Goal: Obtain resource: Obtain resource

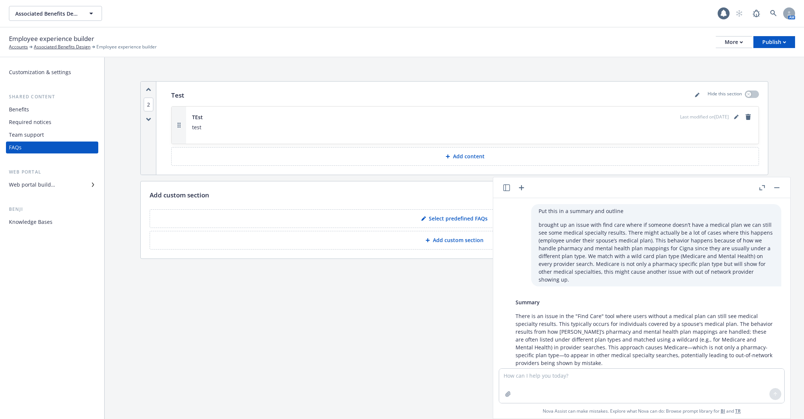
scroll to position [565, 0]
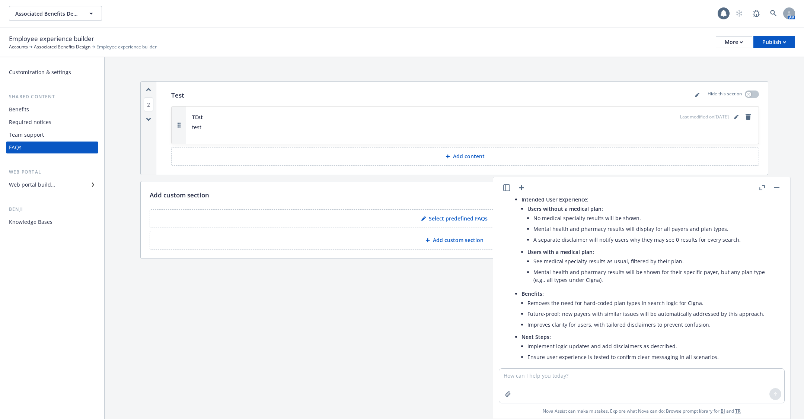
click at [331, 274] on div "2 Test Hide this section TEst Last modified on 08/20/2025 test To pick up a dra…" at bounding box center [455, 172] width 700 height 231
click at [209, 305] on div "2 Test Hide this section TEst Last modified on 08/20/2025 test To pick up a dra…" at bounding box center [455, 238] width 700 height 362
click at [777, 10] on link at bounding box center [773, 13] width 15 height 15
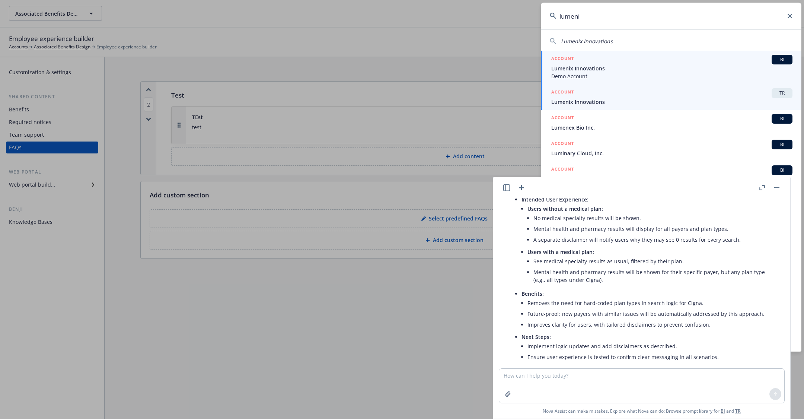
type input "lumeni"
click at [604, 99] on span "Lumenix Innovations" at bounding box center [672, 102] width 241 height 8
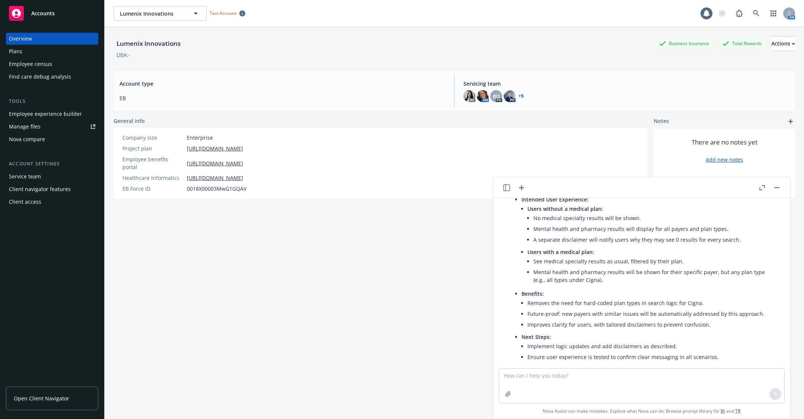
click at [58, 111] on div "Employee experience builder" at bounding box center [45, 114] width 73 height 12
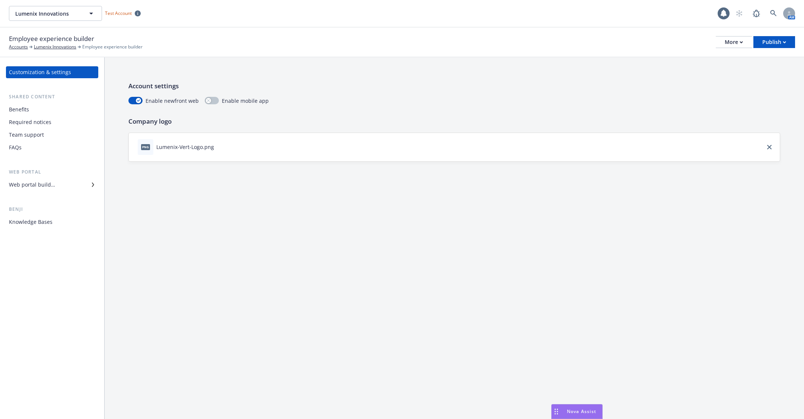
click at [62, 189] on div "Web portal builder" at bounding box center [52, 185] width 86 height 12
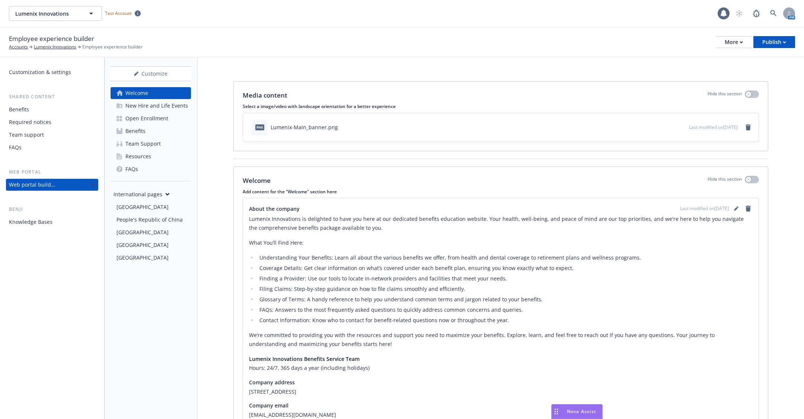
click at [149, 107] on div "New Hire and Life Events" at bounding box center [156, 106] width 63 height 12
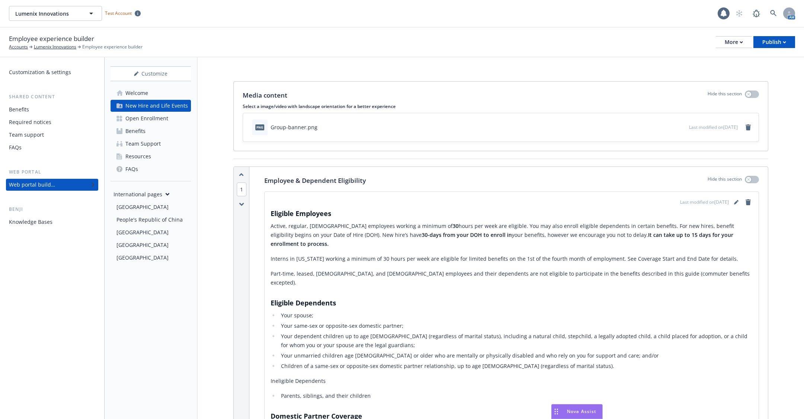
click at [291, 203] on div "Last modified on [DATE]" at bounding box center [512, 202] width 482 height 9
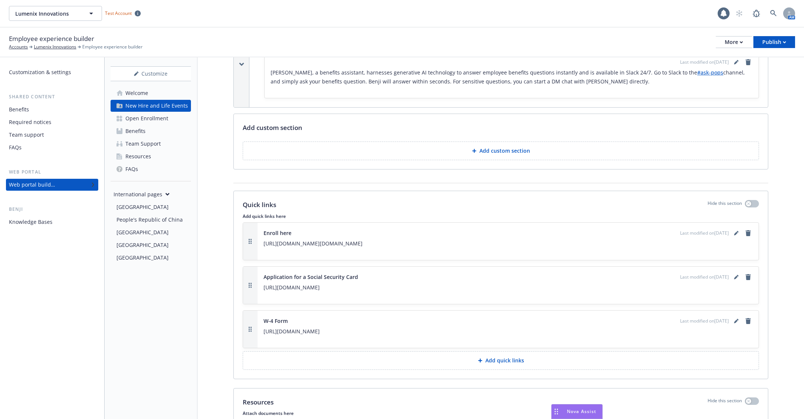
scroll to position [1670, 0]
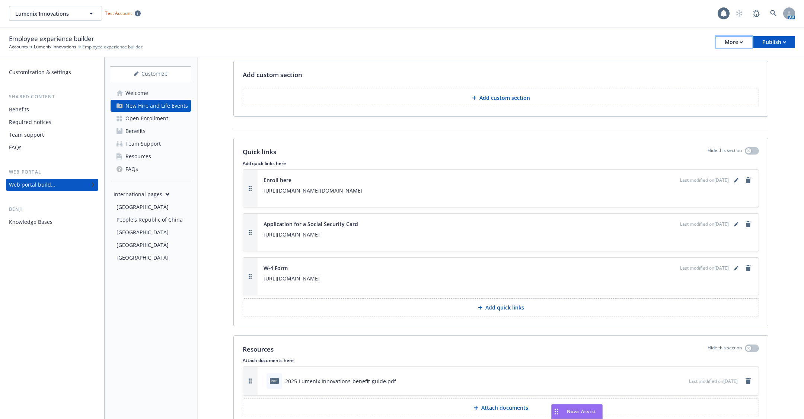
click at [731, 45] on div "More" at bounding box center [734, 41] width 18 height 11
click at [719, 75] on link "Copy portal link" at bounding box center [697, 73] width 110 height 15
click at [731, 42] on div "More" at bounding box center [734, 41] width 18 height 11
click at [683, 61] on link "Copy preview link" at bounding box center [697, 58] width 110 height 15
click at [773, 15] on icon at bounding box center [773, 13] width 7 height 7
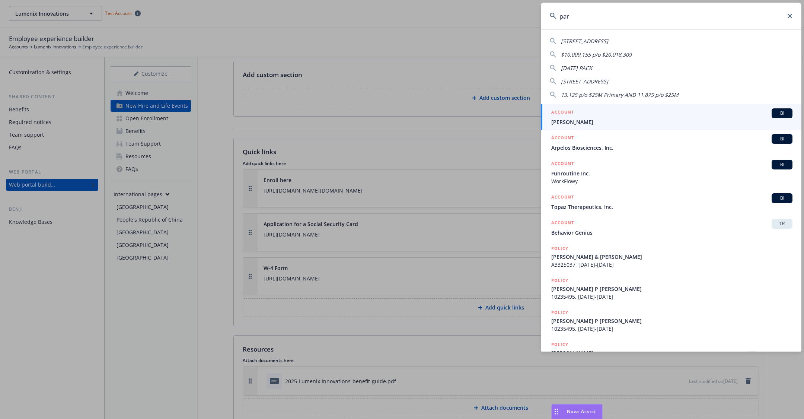
type input "[PERSON_NAME]"
